Goal: Task Accomplishment & Management: Manage account settings

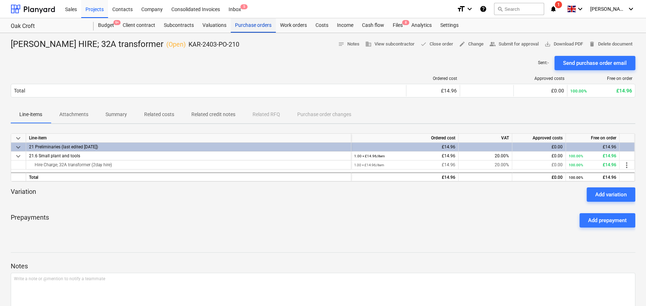
click at [251, 24] on div "Purchase orders" at bounding box center [253, 25] width 45 height 14
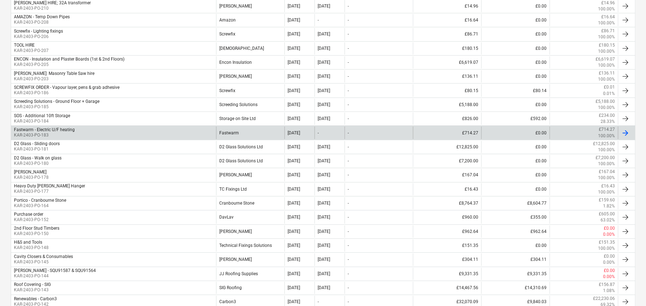
scroll to position [179, 0]
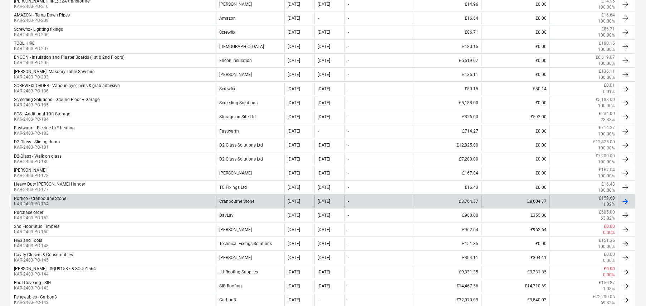
click at [247, 199] on div "Cranbourne Stone" at bounding box center [250, 201] width 68 height 12
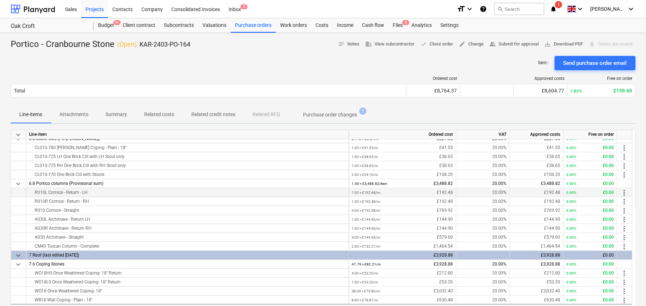
scroll to position [14, 0]
click at [324, 115] on p "Purchase order changes" at bounding box center [330, 115] width 54 height 8
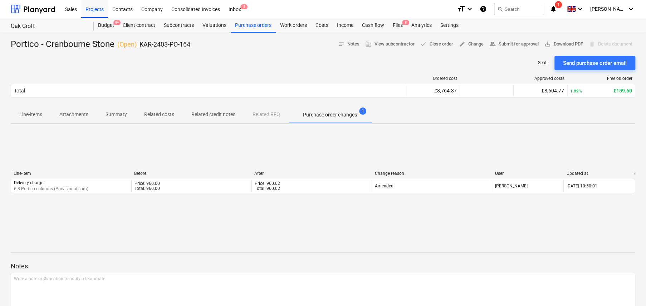
drag, startPoint x: 30, startPoint y: 112, endPoint x: 45, endPoint y: 118, distance: 16.8
click at [30, 112] on p "Line-items" at bounding box center [30, 115] width 23 height 8
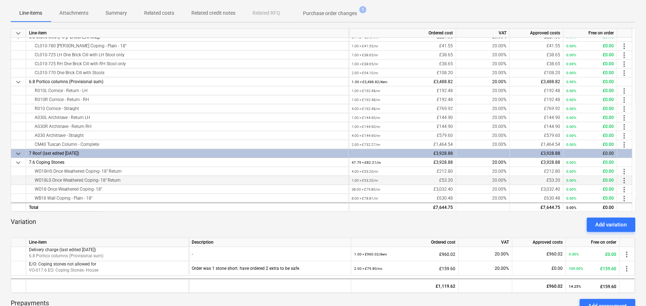
scroll to position [107, 0]
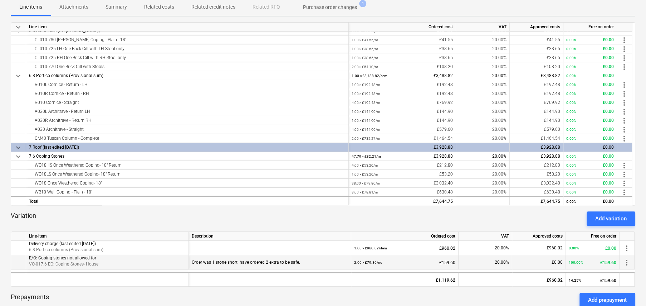
click at [625, 261] on span "more_vert" at bounding box center [627, 262] width 9 height 9
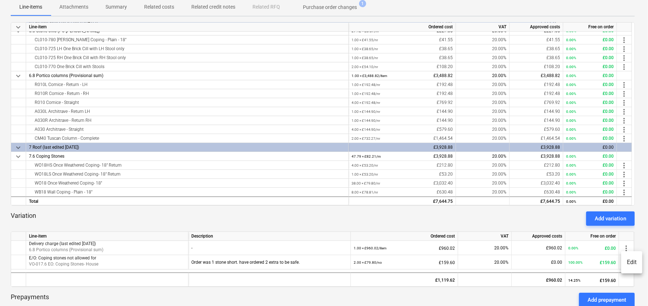
click at [633, 261] on li "Edit" at bounding box center [632, 262] width 21 height 16
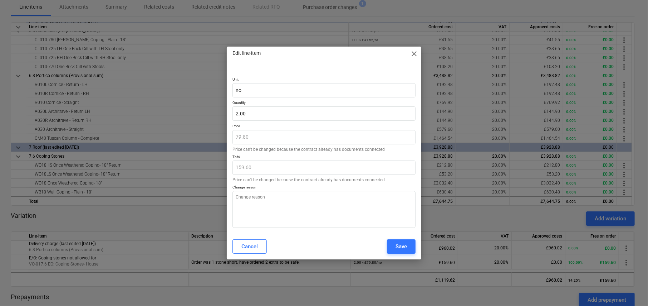
type textarea "x"
type input "2"
click at [256, 113] on input "2" at bounding box center [324, 113] width 183 height 14
type textarea "x"
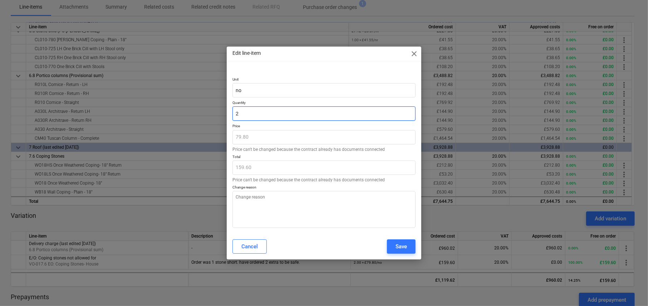
type input "1"
type input "79.80"
type input "1"
type textarea "x"
type input "1.00"
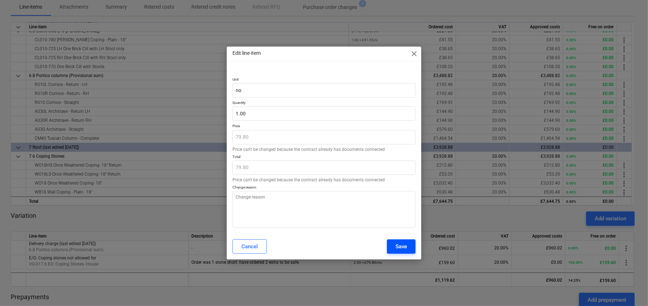
click at [405, 244] on div "Save" at bounding box center [401, 246] width 11 height 9
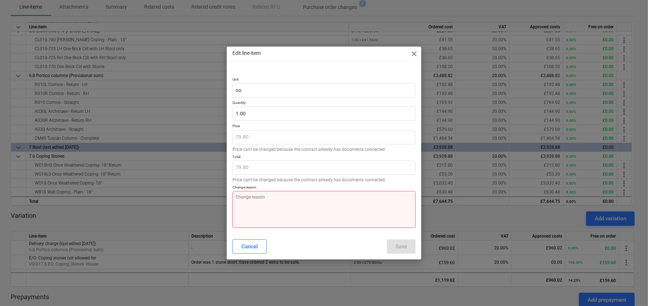
click at [340, 208] on textarea at bounding box center [324, 209] width 183 height 37
type textarea "x"
type textarea "R"
type textarea "x"
type textarea "Re"
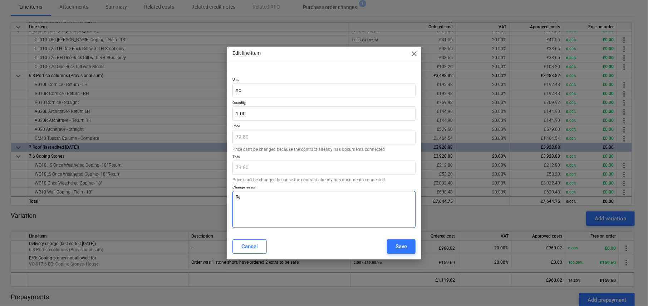
type textarea "x"
type textarea "Red"
type textarea "x"
type textarea "Redu"
type textarea "x"
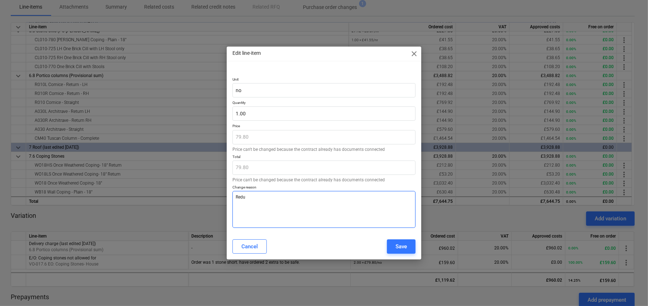
type textarea "Reduc"
type textarea "x"
type textarea "Reduce"
type textarea "x"
type textarea "Reduced"
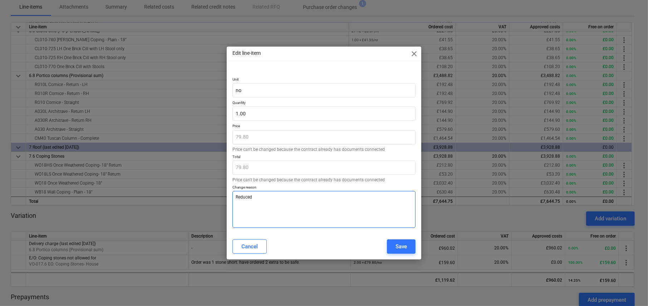
type textarea "x"
type textarea "Reduced"
type textarea "x"
type textarea "Reduced a"
type textarea "x"
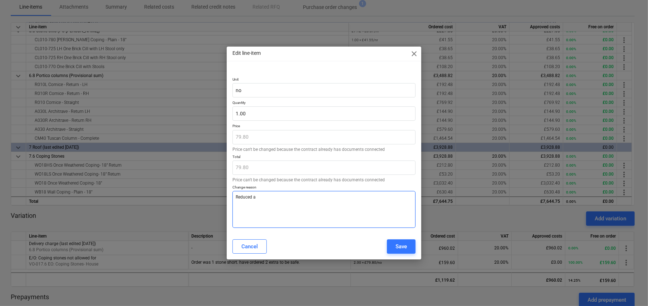
type textarea "Reduced am"
type textarea "x"
type textarea "Reduced amo"
type textarea "x"
type textarea "Reduced amou"
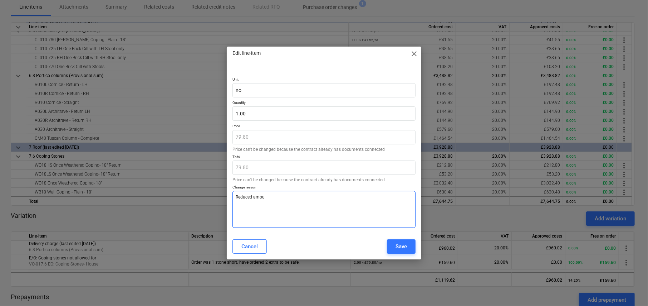
type textarea "x"
type textarea "Reduced amoun"
type textarea "x"
type textarea "Reduced amount"
type textarea "x"
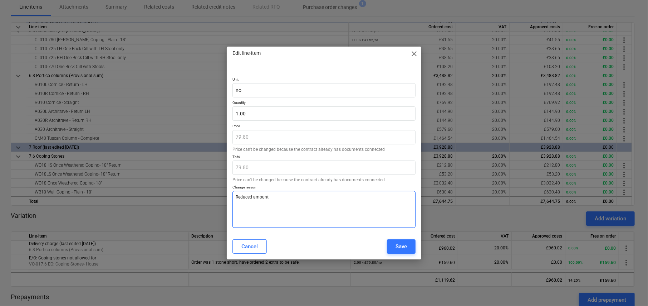
type textarea "Reduced amount"
type textarea "x"
type textarea "Reduced amount"
type textarea "x"
type textarea "Reduced amoun"
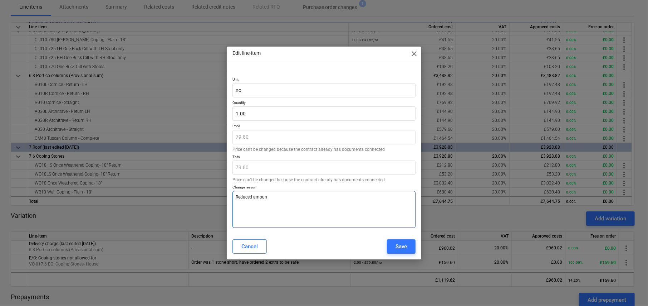
type textarea "x"
type textarea "Reduced amou"
type textarea "x"
type textarea "Reduced amo"
type textarea "x"
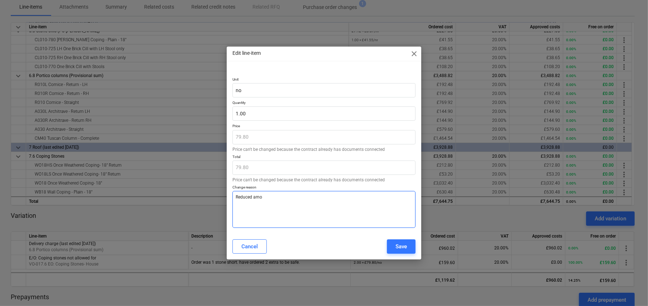
type textarea "Reduced am"
type textarea "x"
type textarea "Reduced a"
type textarea "x"
type textarea "Reduced"
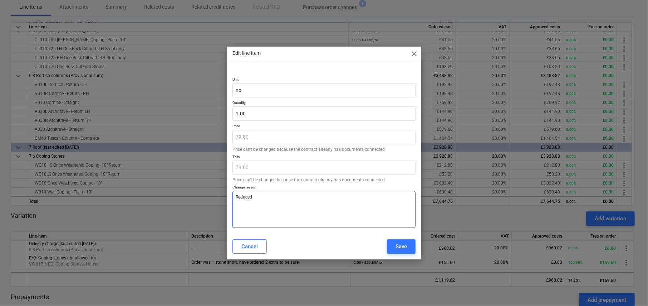
type textarea "x"
type textarea "Reduced q"
type textarea "x"
type textarea "Reduced qu"
type textarea "x"
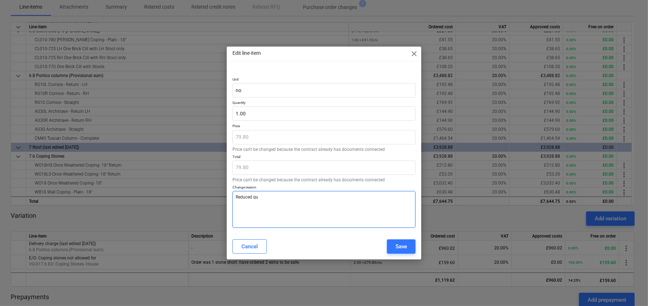
type textarea "Reduced qua"
type textarea "x"
type textarea "Reduced quan"
type textarea "x"
type textarea "Reduced quant"
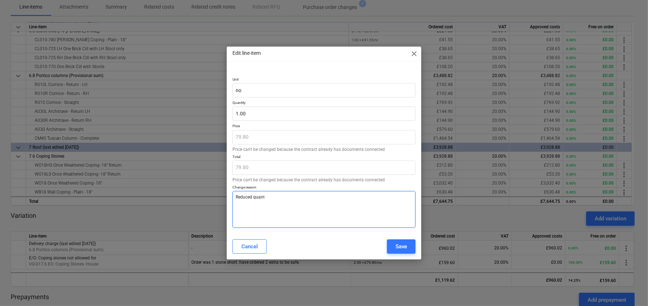
type textarea "x"
type textarea "Reduced quant"
type textarea "x"
type textarea "Reduced quant r"
type textarea "x"
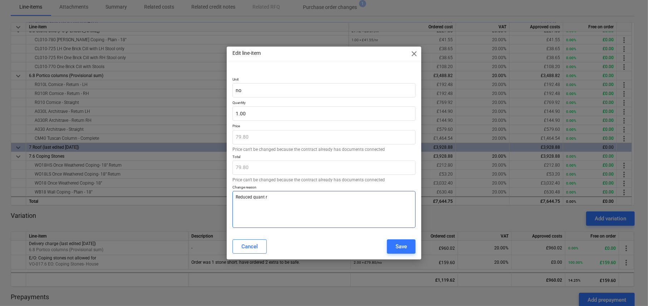
type textarea "Reduced quant re"
type textarea "x"
type textarea "Reduced quant req"
type textarea "x"
type textarea "Reduced quant requ"
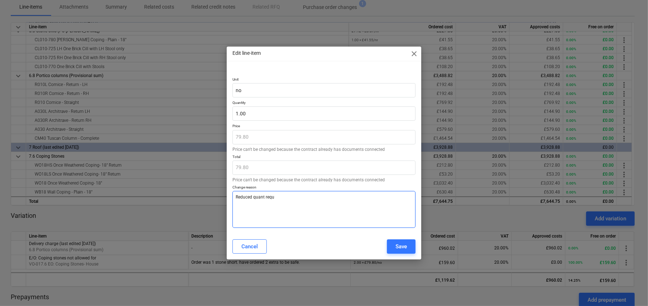
type textarea "x"
type textarea "Reduced quant requi"
type textarea "x"
type textarea "Reduced quant requir"
type textarea "x"
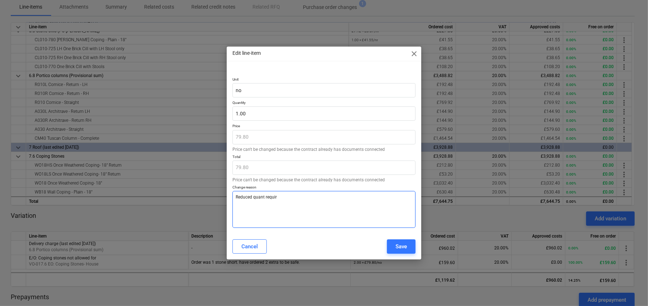
type textarea "Reduced quant require"
type textarea "x"
type textarea "Reduced quant required"
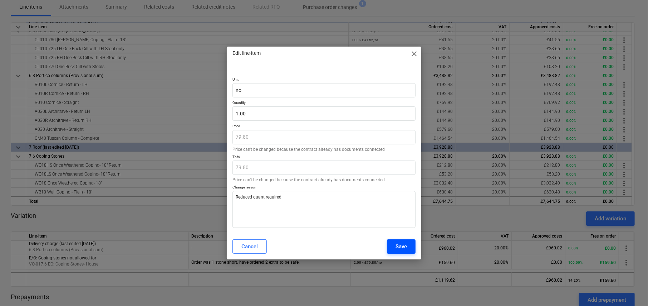
click at [398, 244] on div "Save" at bounding box center [401, 246] width 11 height 9
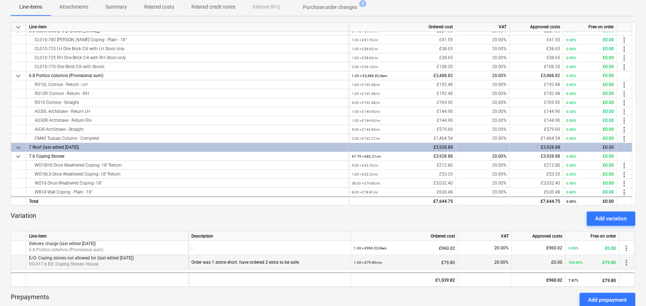
click at [278, 260] on div "Order was 1 stone short. have ordered 2 extra to be safe." at bounding box center [269, 262] width 156 height 14
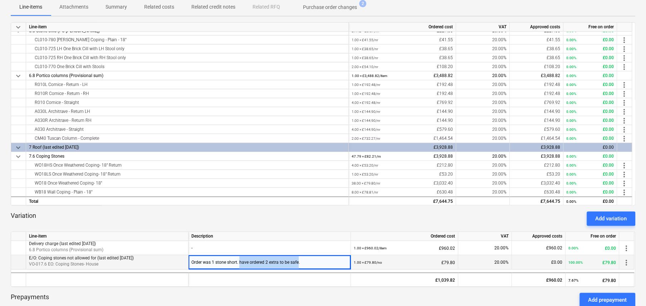
drag, startPoint x: 297, startPoint y: 261, endPoint x: 239, endPoint y: 262, distance: 57.6
click at [239, 262] on div "Order was 1 stone short. have ordered 2 extra to be safe." at bounding box center [269, 262] width 156 height 14
click at [624, 263] on span "more_vert" at bounding box center [626, 262] width 9 height 9
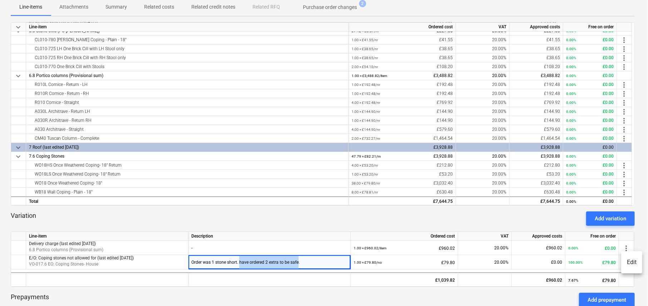
click at [635, 263] on li "Edit" at bounding box center [632, 262] width 21 height 16
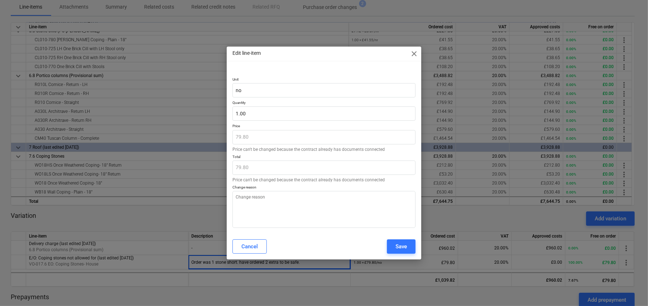
type textarea "x"
click at [414, 53] on span "close" at bounding box center [414, 53] width 9 height 9
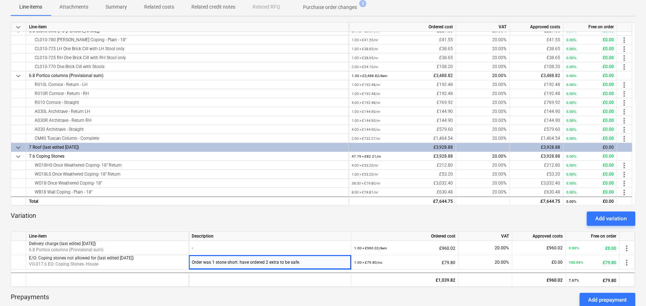
click at [238, 229] on div at bounding box center [323, 228] width 625 height 6
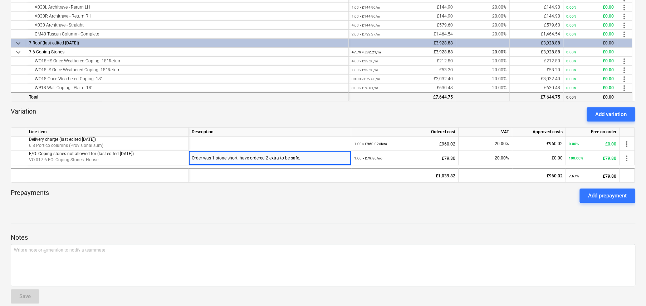
scroll to position [220, 0]
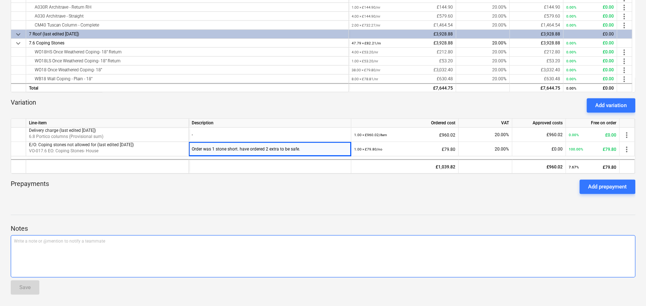
click at [81, 244] on div "Write a note or @mention to notify a teammate [PERSON_NAME]" at bounding box center [323, 256] width 625 height 42
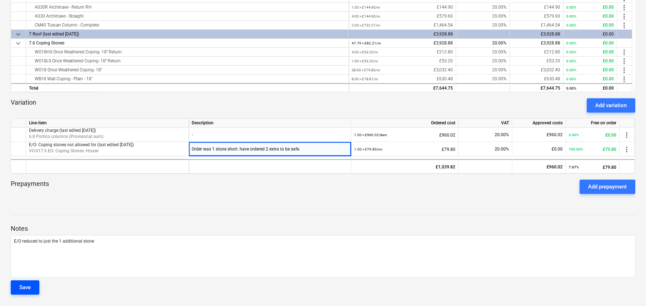
click at [29, 289] on div "Save" at bounding box center [24, 286] width 11 height 9
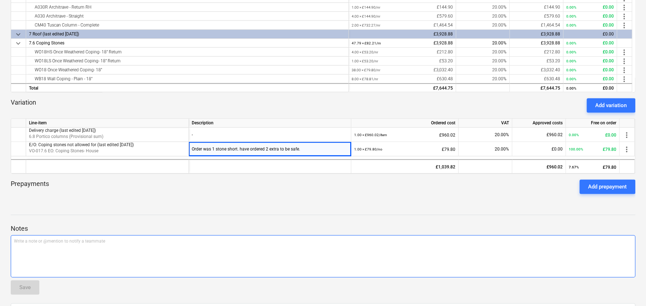
click at [104, 244] on div "Write a note or @mention to notify a teammate [PERSON_NAME]" at bounding box center [323, 256] width 625 height 42
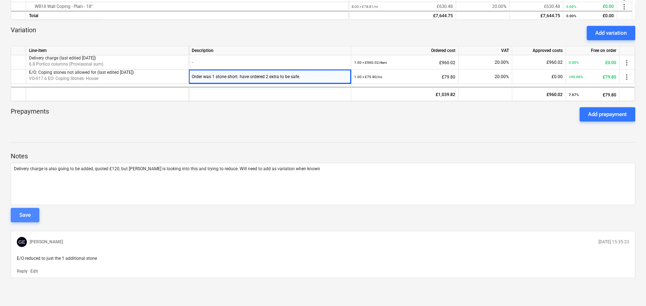
click at [29, 216] on div "Save" at bounding box center [24, 214] width 11 height 9
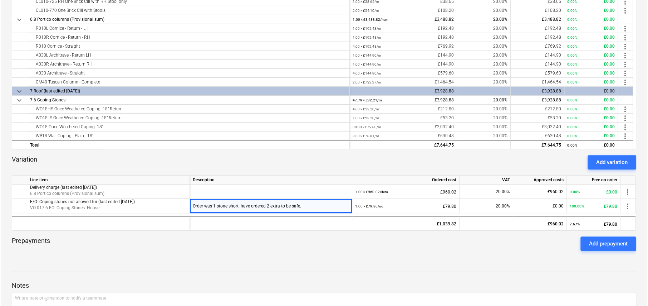
scroll to position [0, 0]
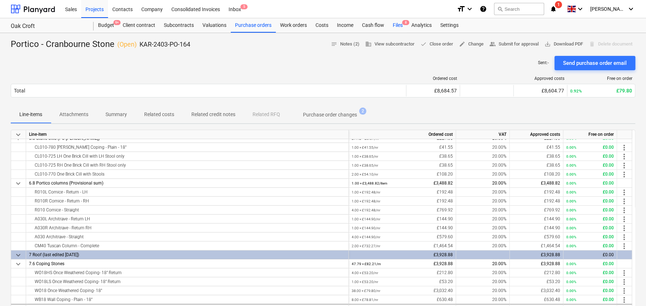
drag, startPoint x: 398, startPoint y: 23, endPoint x: 395, endPoint y: 30, distance: 7.7
click at [398, 23] on div "Files 8" at bounding box center [398, 25] width 19 height 14
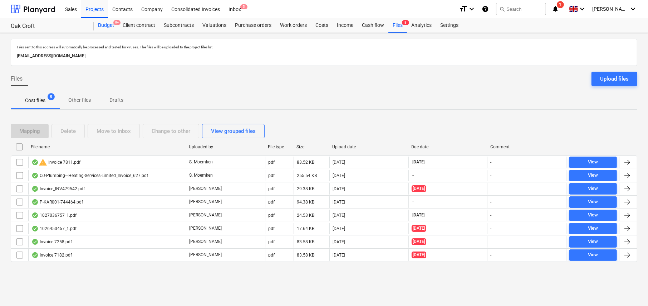
click at [107, 26] on div "Budget 9+" at bounding box center [106, 25] width 25 height 14
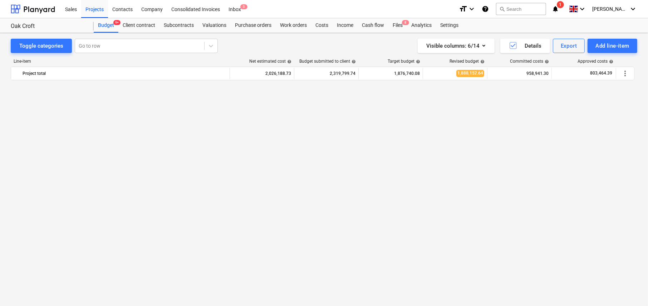
scroll to position [501, 0]
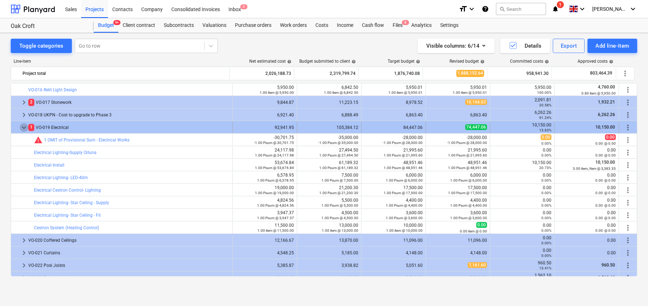
click at [22, 125] on span "keyboard_arrow_down" at bounding box center [24, 127] width 9 height 9
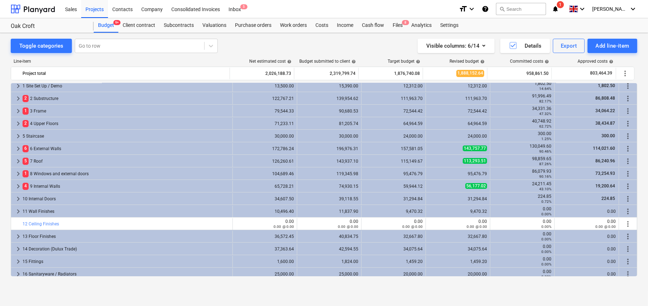
scroll to position [0, 0]
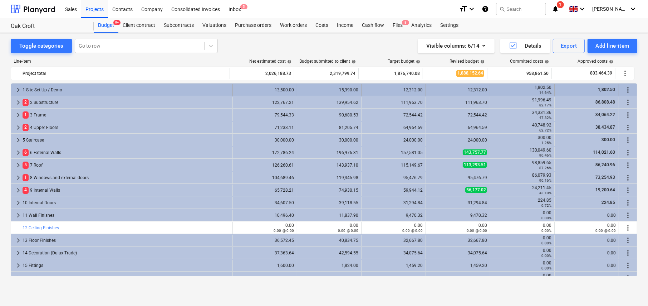
click at [18, 88] on span "keyboard_arrow_right" at bounding box center [18, 90] width 9 height 9
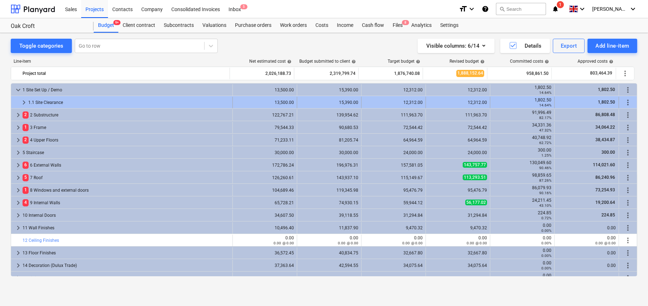
click at [22, 100] on span "keyboard_arrow_right" at bounding box center [24, 102] width 9 height 9
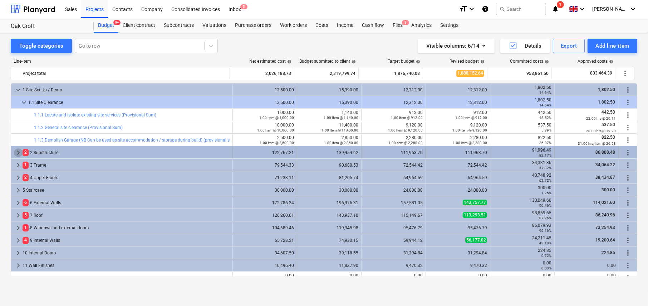
click at [17, 152] on span "keyboard_arrow_right" at bounding box center [18, 152] width 9 height 9
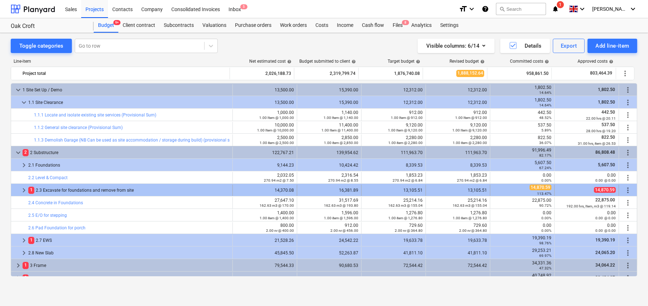
click at [24, 188] on span "keyboard_arrow_right" at bounding box center [24, 190] width 9 height 9
